Goal: Transaction & Acquisition: Purchase product/service

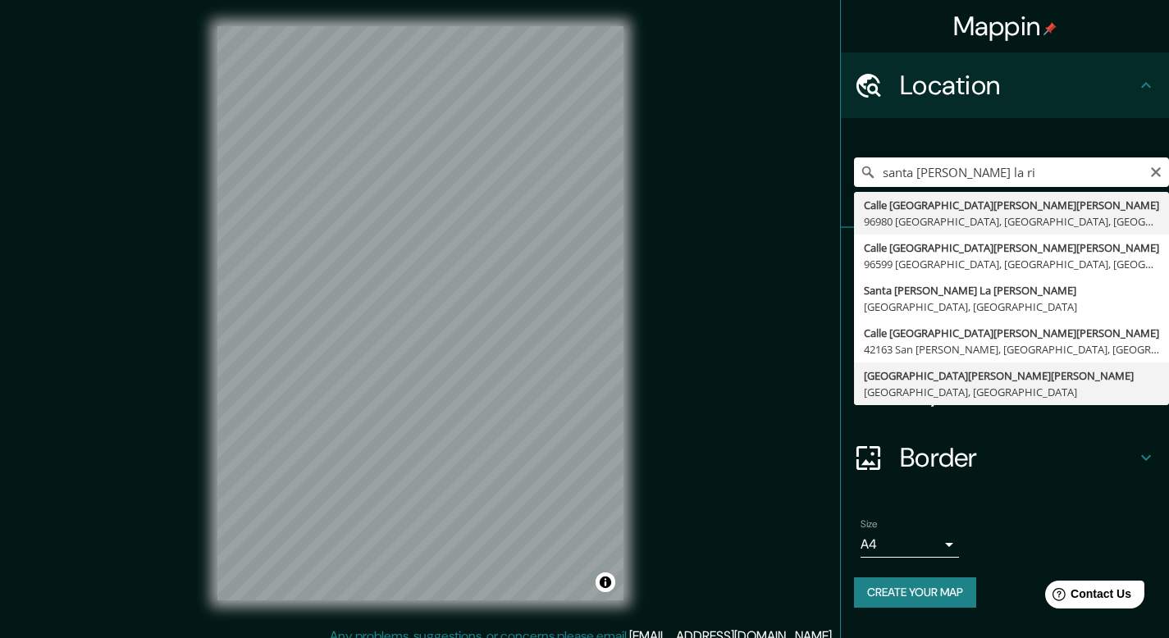
type input "[GEOGRAPHIC_DATA][PERSON_NAME][PERSON_NAME], [GEOGRAPHIC_DATA]"
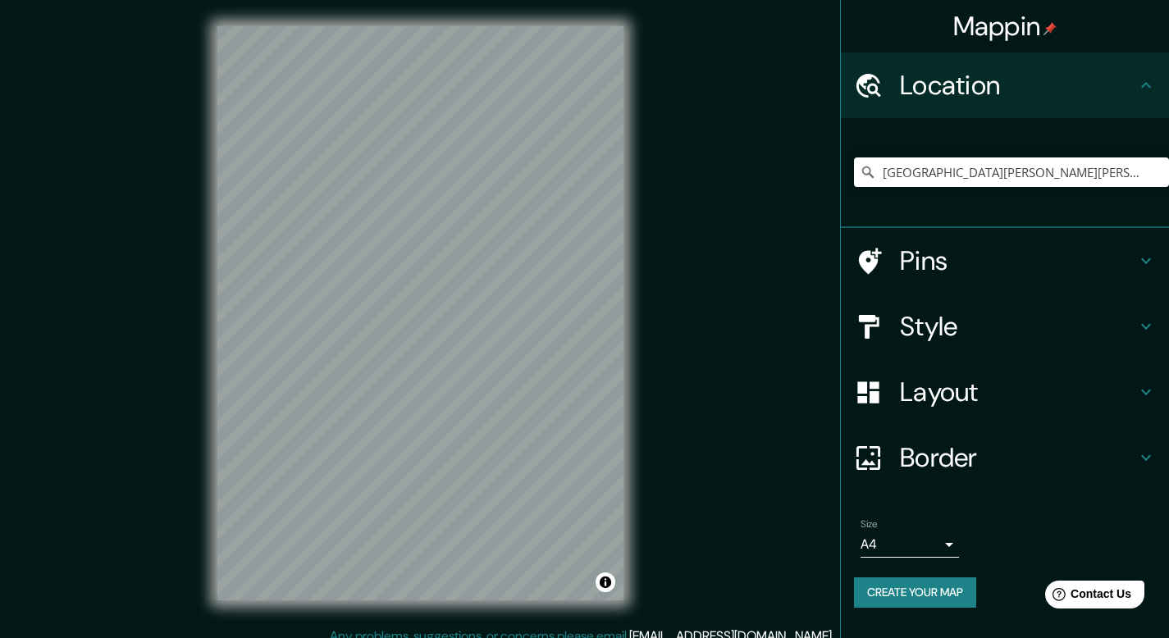
click at [1077, 301] on div "Style" at bounding box center [1005, 327] width 328 height 66
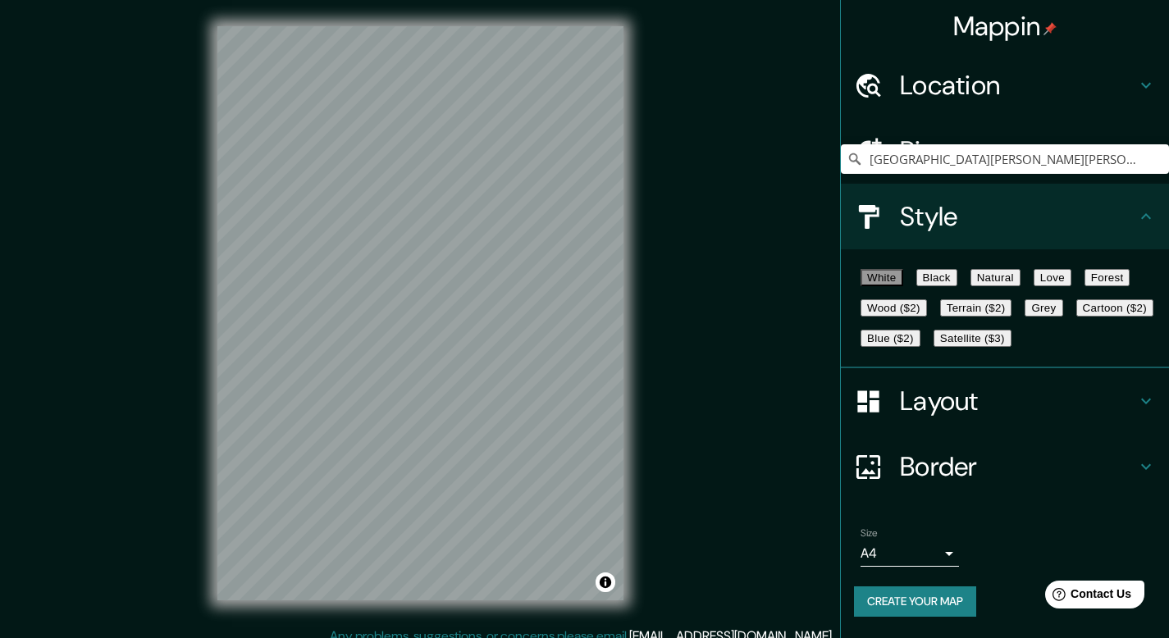
click at [1021, 286] on button "Natural" at bounding box center [995, 277] width 50 height 17
click at [1030, 418] on h4 "Layout" at bounding box center [1018, 401] width 236 height 33
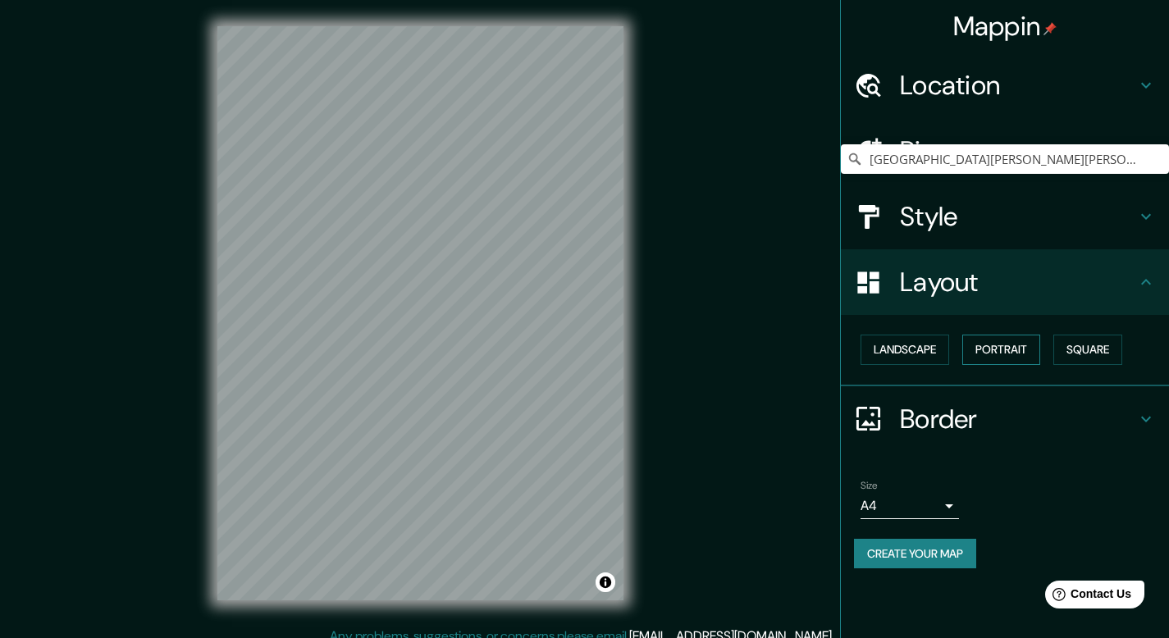
click at [1006, 357] on button "Portrait" at bounding box center [1001, 350] width 78 height 30
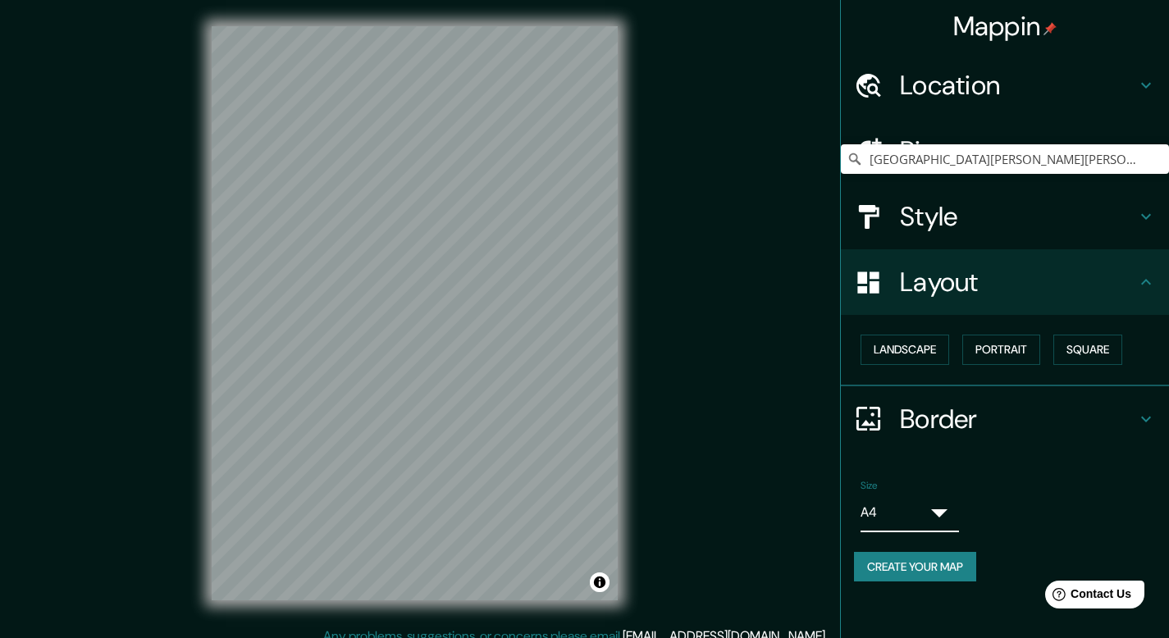
click at [948, 507] on body "Mappin Location [GEOGRAPHIC_DATA][PERSON_NAME][PERSON_NAME], [GEOGRAPHIC_DATA] …" at bounding box center [584, 319] width 1169 height 638
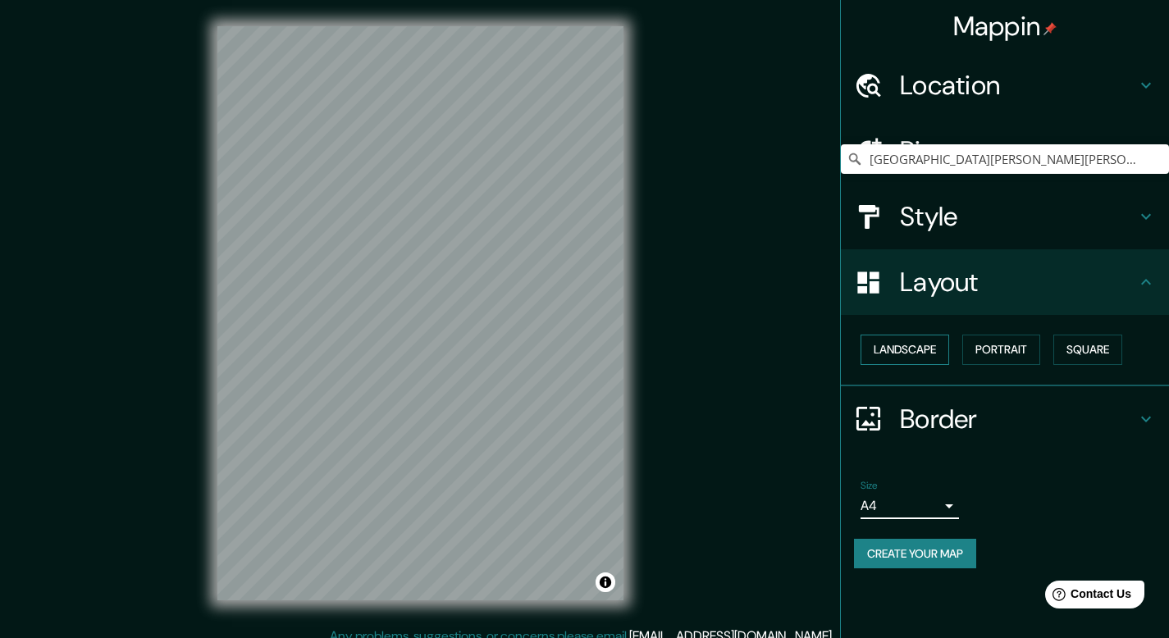
click at [926, 358] on button "Landscape" at bounding box center [905, 350] width 89 height 30
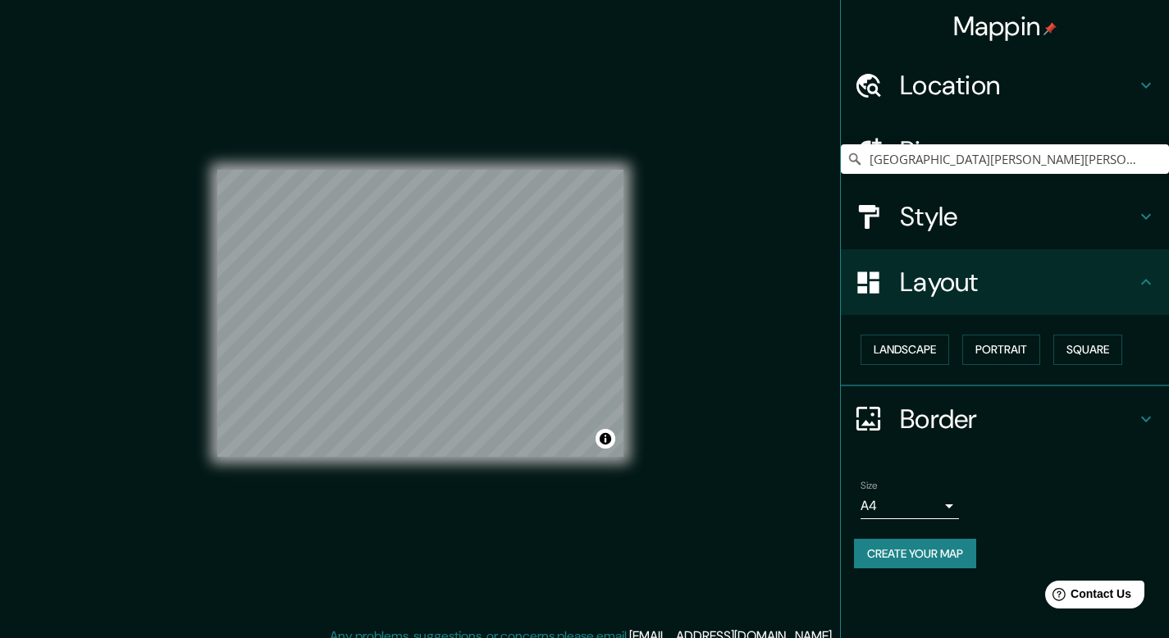
click at [1112, 233] on h4 "Style" at bounding box center [1018, 216] width 236 height 33
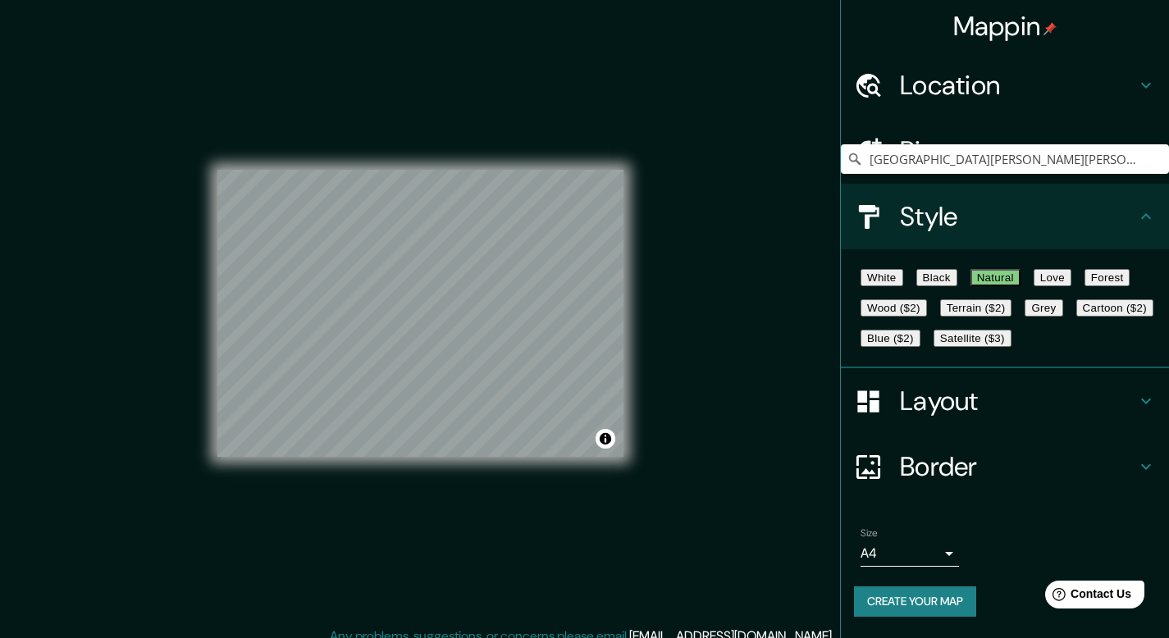
click at [896, 286] on button "White" at bounding box center [882, 277] width 43 height 17
click at [948, 285] on button "Black" at bounding box center [936, 277] width 41 height 17
click at [896, 286] on button "White" at bounding box center [882, 277] width 43 height 17
click at [1021, 286] on button "Natural" at bounding box center [995, 277] width 50 height 17
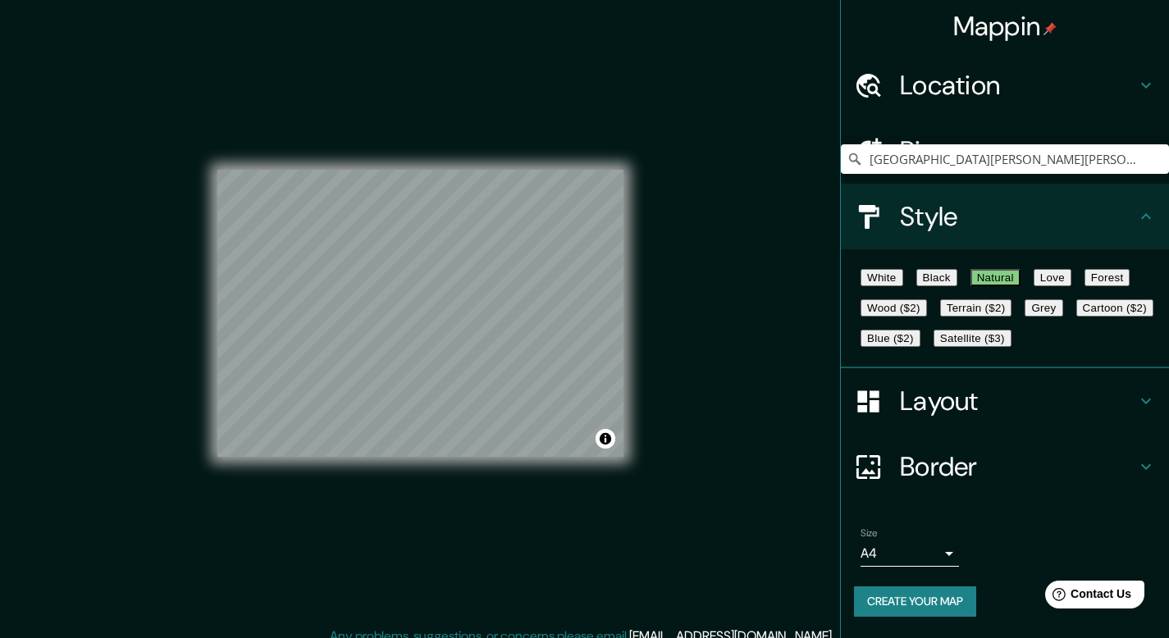
click at [923, 606] on button "Create your map" at bounding box center [915, 602] width 122 height 30
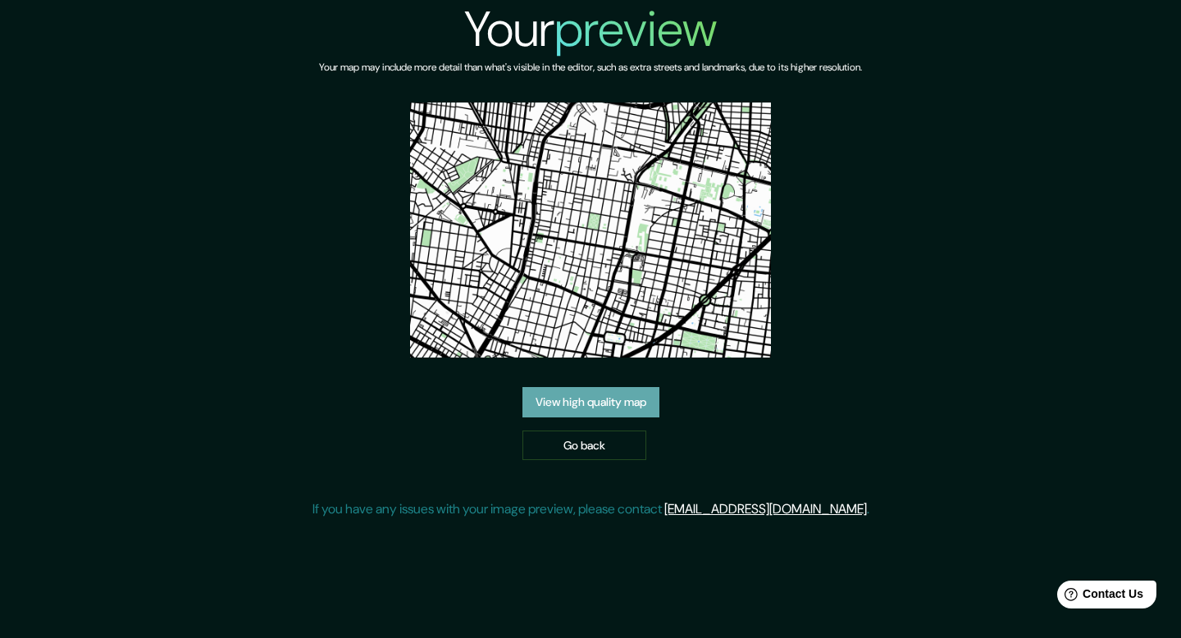
click at [608, 397] on link "View high quality map" at bounding box center [591, 402] width 137 height 30
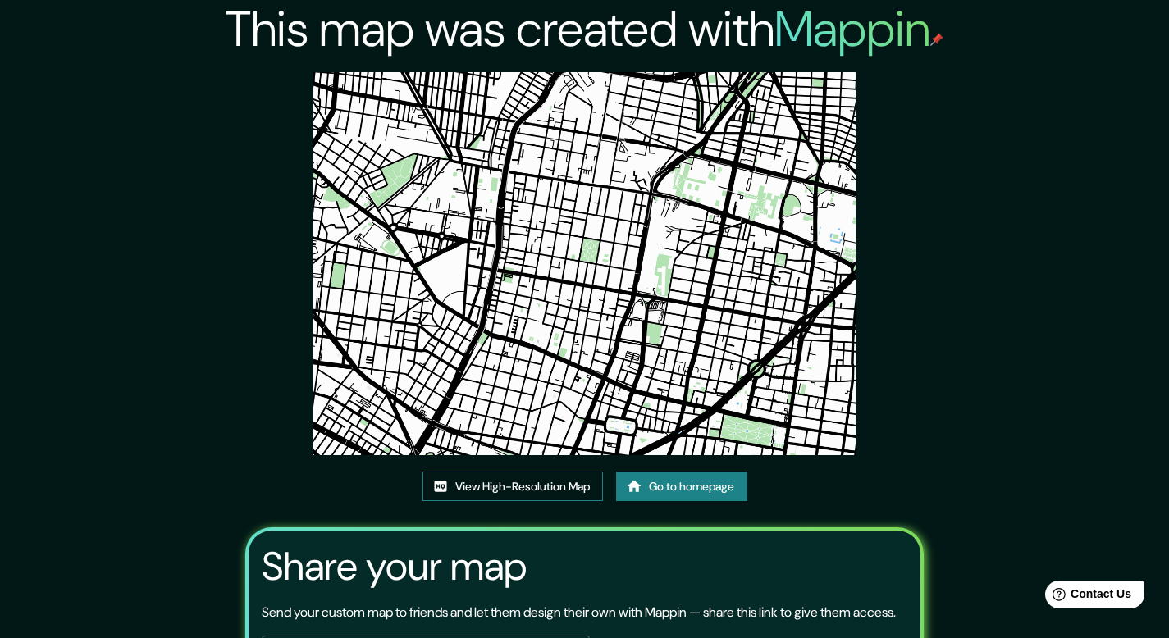
click at [581, 486] on link "View High-Resolution Map" at bounding box center [512, 487] width 180 height 30
click at [695, 478] on link "Go to homepage" at bounding box center [681, 487] width 131 height 30
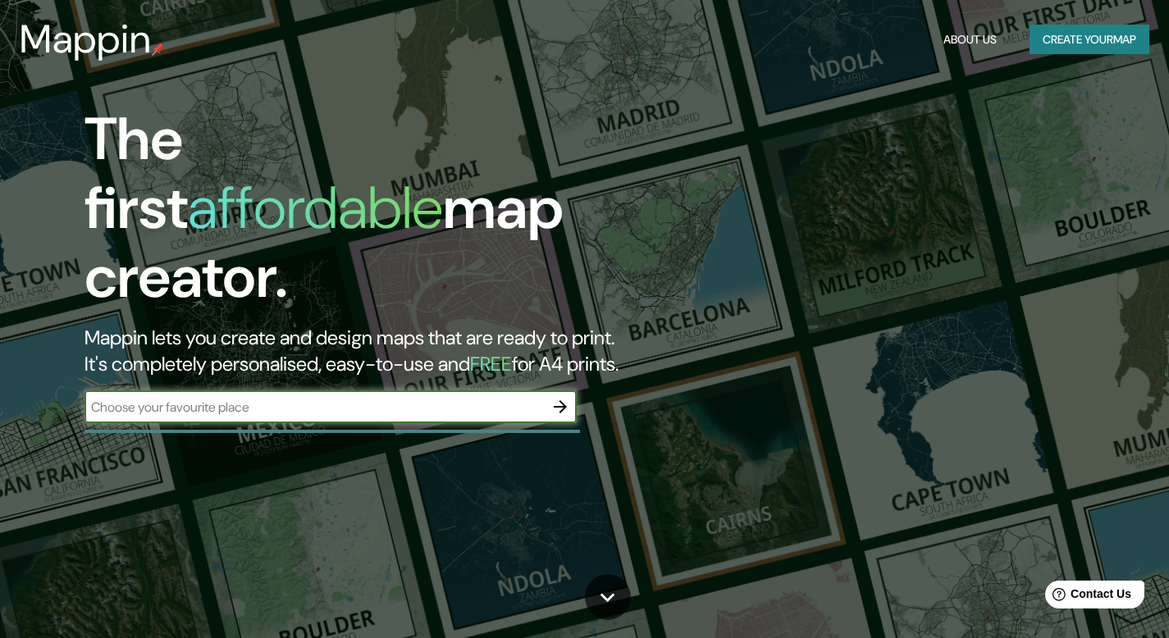
click at [1089, 44] on button "Create your map" at bounding box center [1090, 40] width 120 height 30
